Goal: Find specific fact: Find specific fact

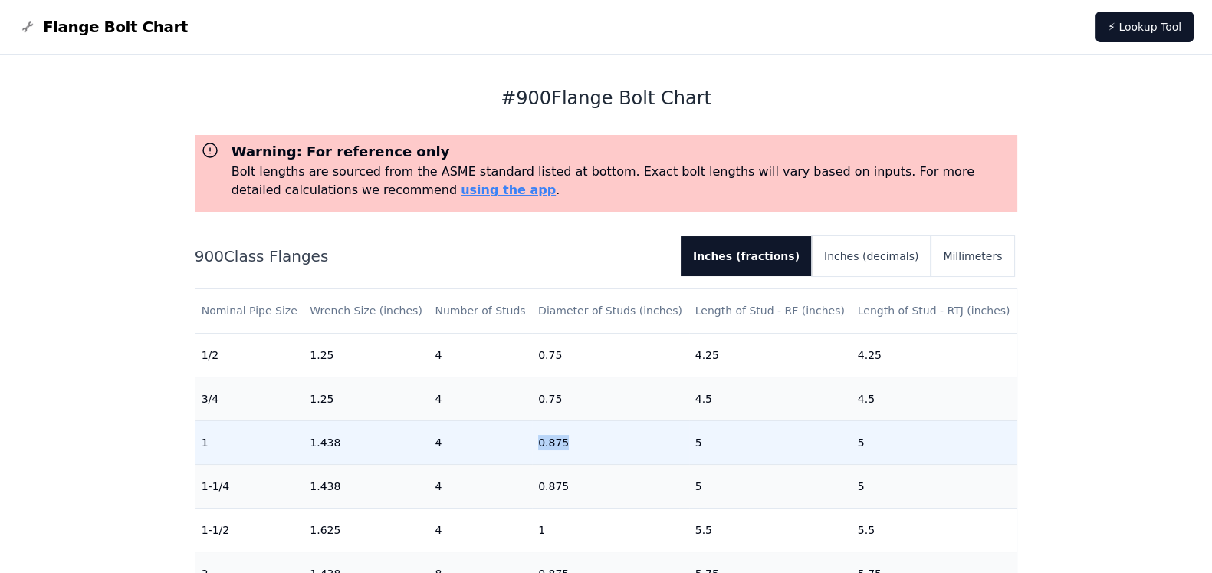
drag, startPoint x: 531, startPoint y: 444, endPoint x: 559, endPoint y: 443, distance: 28.4
click at [559, 443] on td "0.875" at bounding box center [610, 442] width 157 height 44
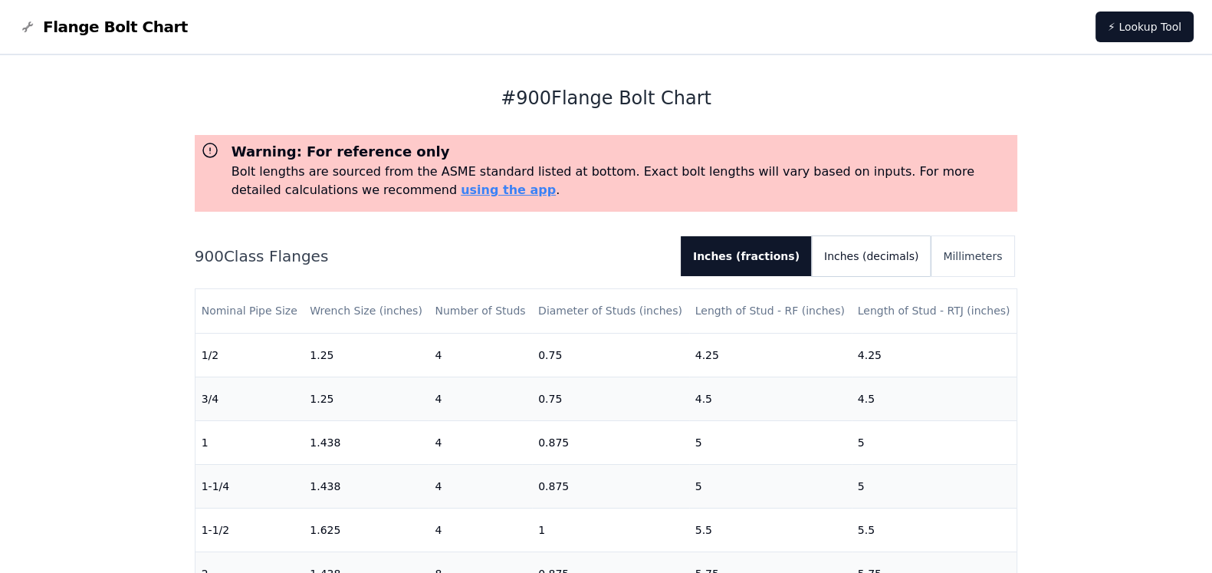
click at [895, 251] on button "Inches (decimals)" at bounding box center [871, 256] width 119 height 40
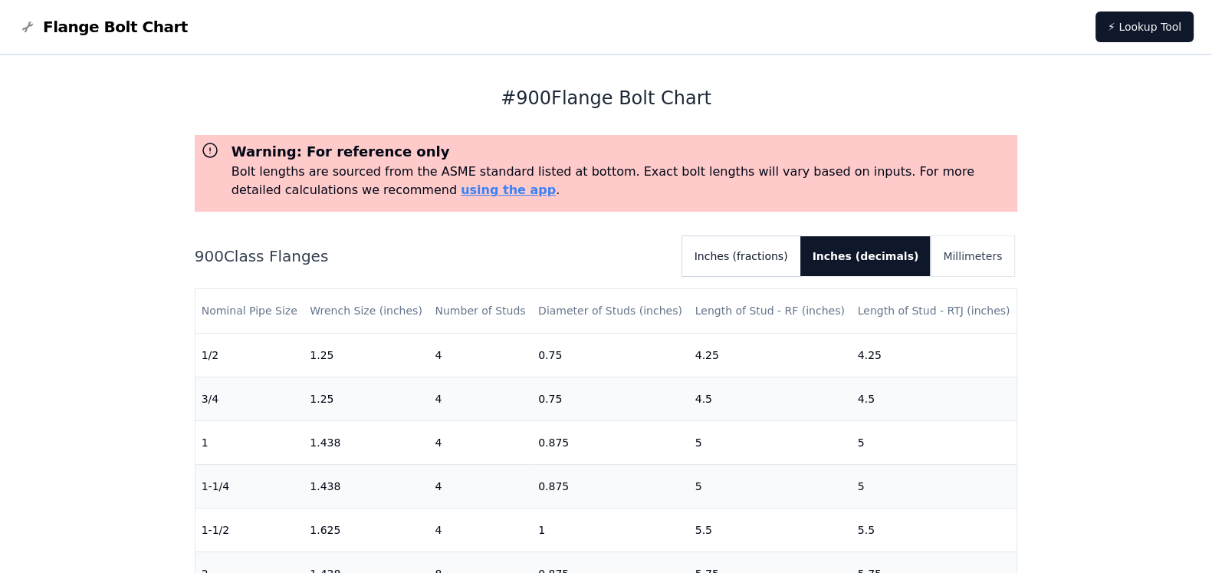
click at [783, 256] on button "Inches (fractions)" at bounding box center [741, 256] width 118 height 40
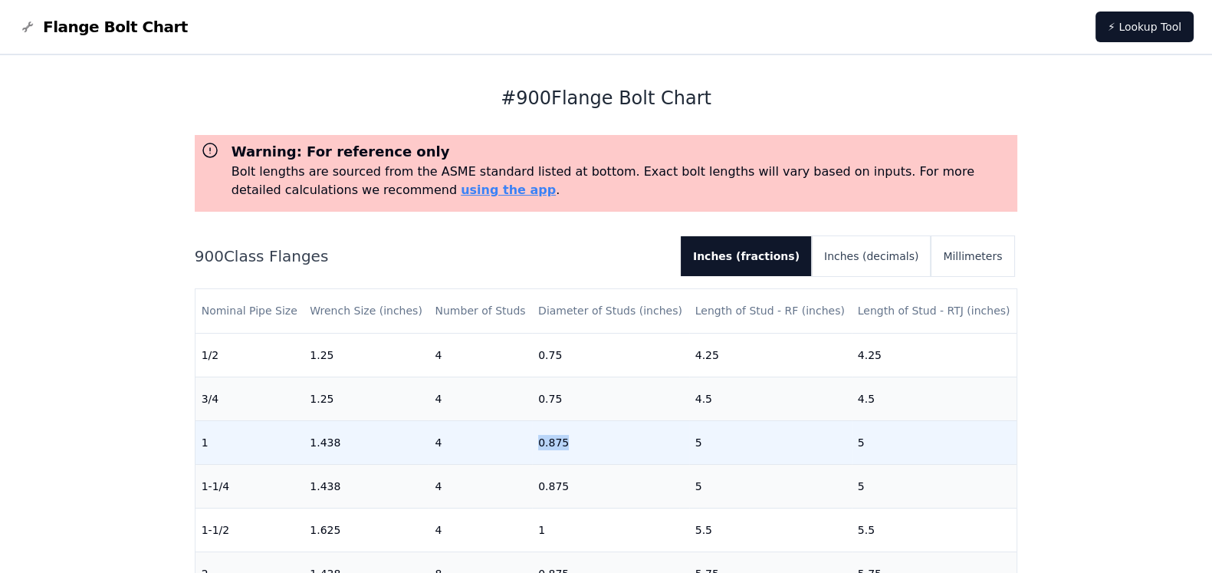
drag, startPoint x: 559, startPoint y: 442, endPoint x: 518, endPoint y: 442, distance: 41.4
click at [518, 442] on tr "1 1.438 4 0.875 5 5" at bounding box center [606, 442] width 822 height 44
click at [565, 445] on td "0.875" at bounding box center [610, 442] width 157 height 44
drag, startPoint x: 566, startPoint y: 445, endPoint x: 484, endPoint y: 441, distance: 82.8
click at [484, 441] on tr "1 1.438 4 0.875 5 5" at bounding box center [606, 442] width 822 height 44
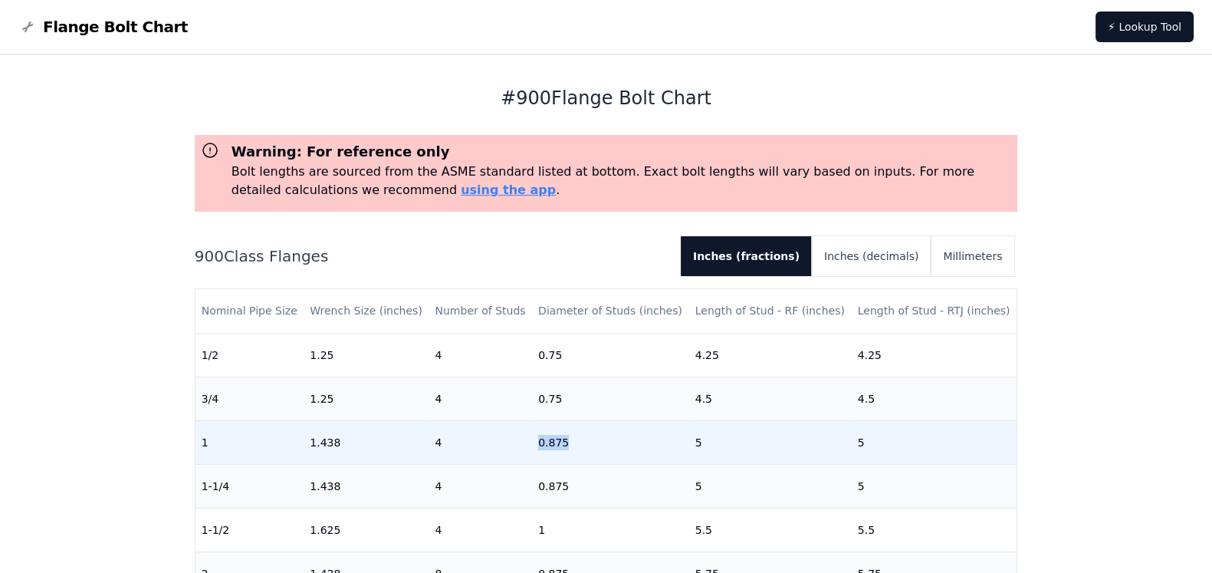
click at [541, 442] on td "0.875" at bounding box center [610, 442] width 157 height 44
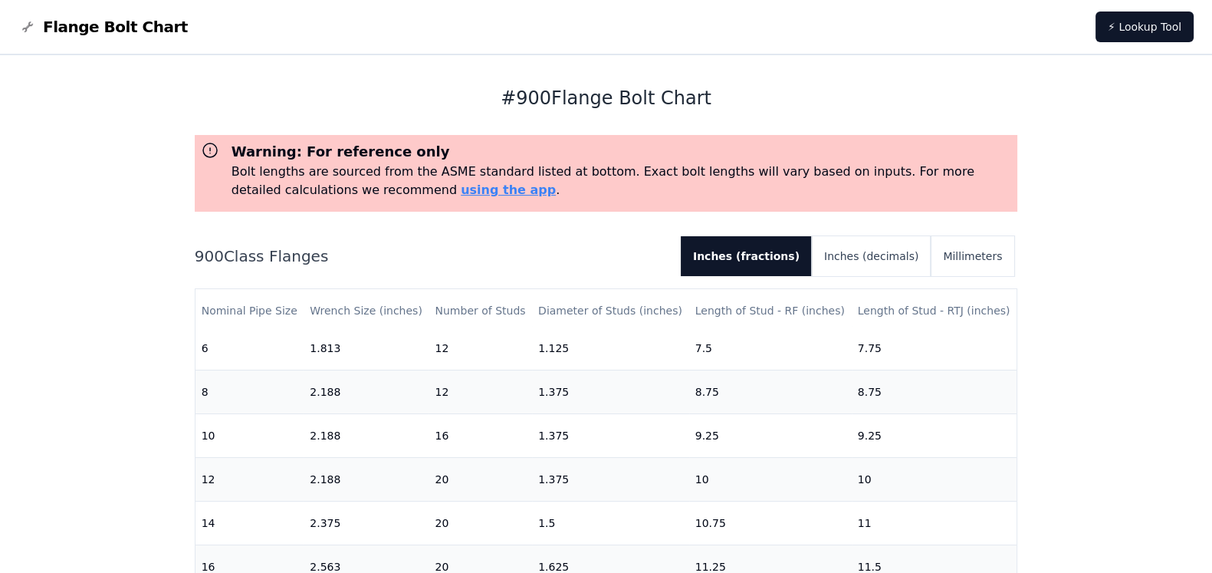
scroll to position [488, 0]
